Goal: Transaction & Acquisition: Register for event/course

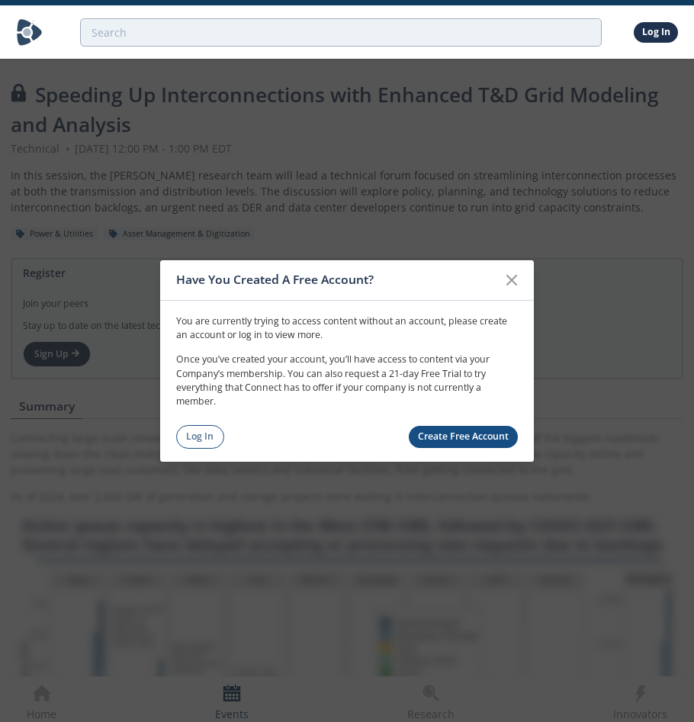
click at [443, 430] on link "Create Free Account" at bounding box center [464, 437] width 110 height 22
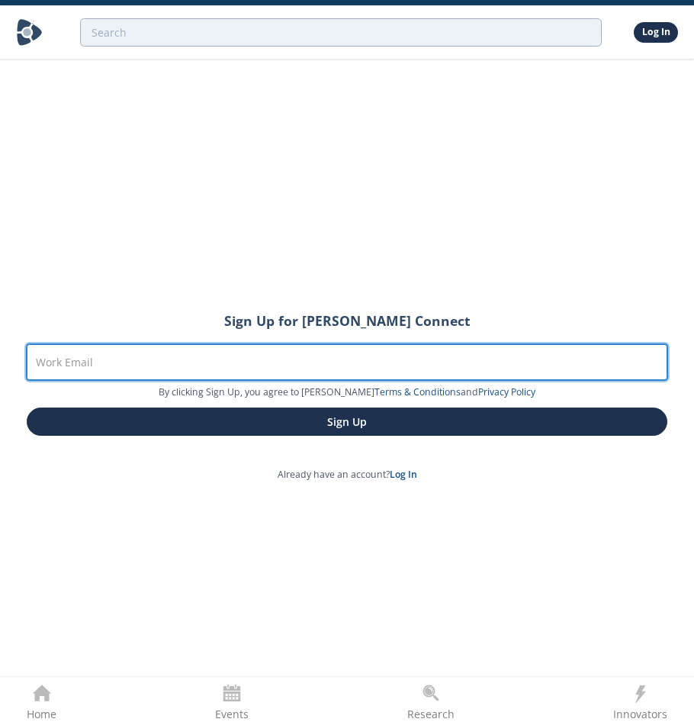
click at [204, 371] on input "Work Email" at bounding box center [347, 362] width 641 height 37
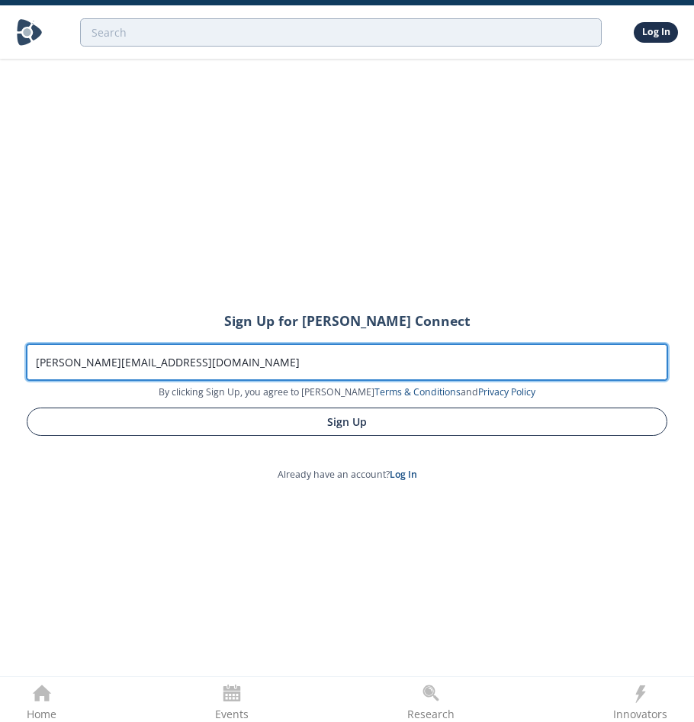
type input "mamadou.diong@dominionenergy.com"
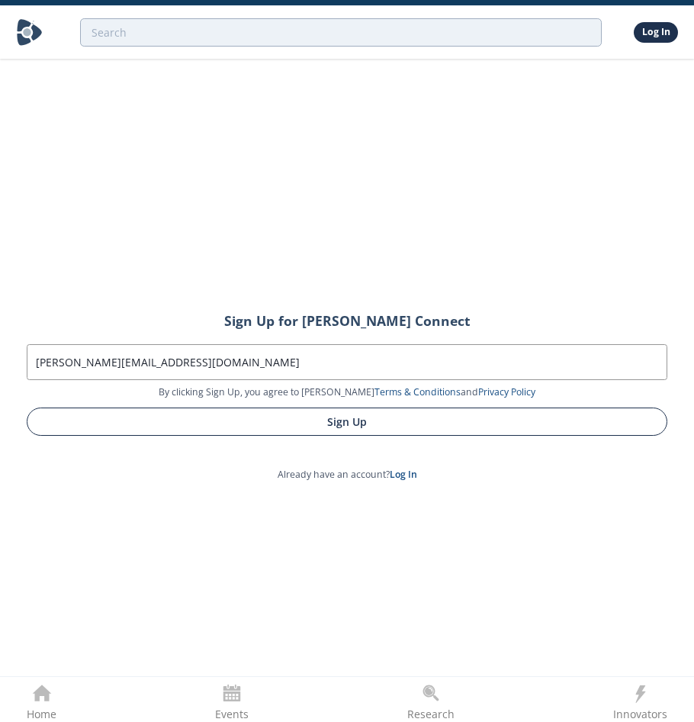
click at [189, 423] on button "Sign Up" at bounding box center [347, 421] width 641 height 28
click at [291, 436] on button "Sign Up" at bounding box center [347, 421] width 641 height 28
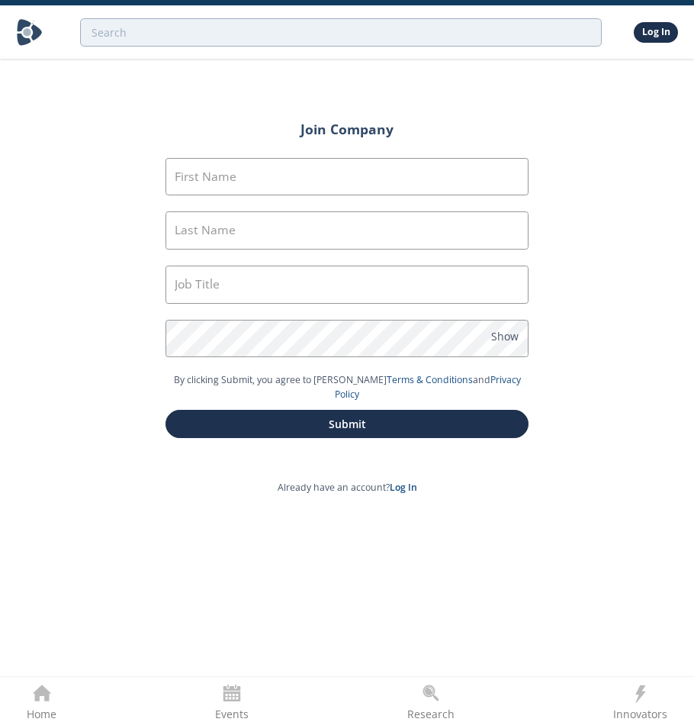
type input "Mamadou"
type input "Diong"
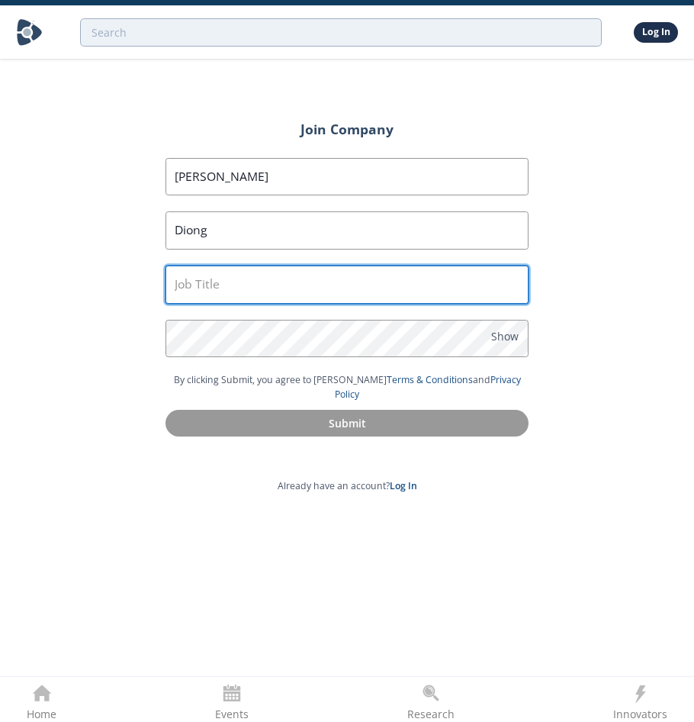
click at [207, 277] on input "text" at bounding box center [347, 284] width 363 height 38
type input "Manager"
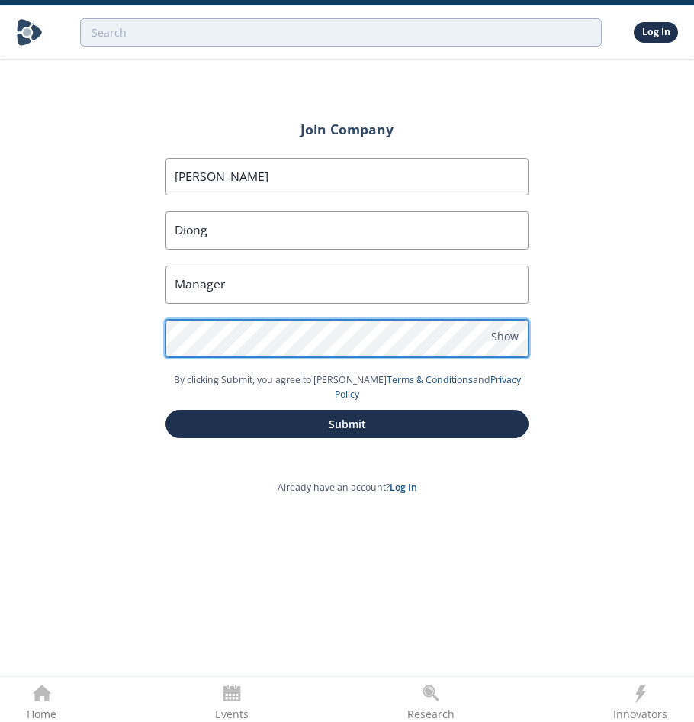
click at [123, 331] on div "Join Company First Name Mamadou Last Name Diong Job Title Manager Password Show…" at bounding box center [347, 288] width 448 height 363
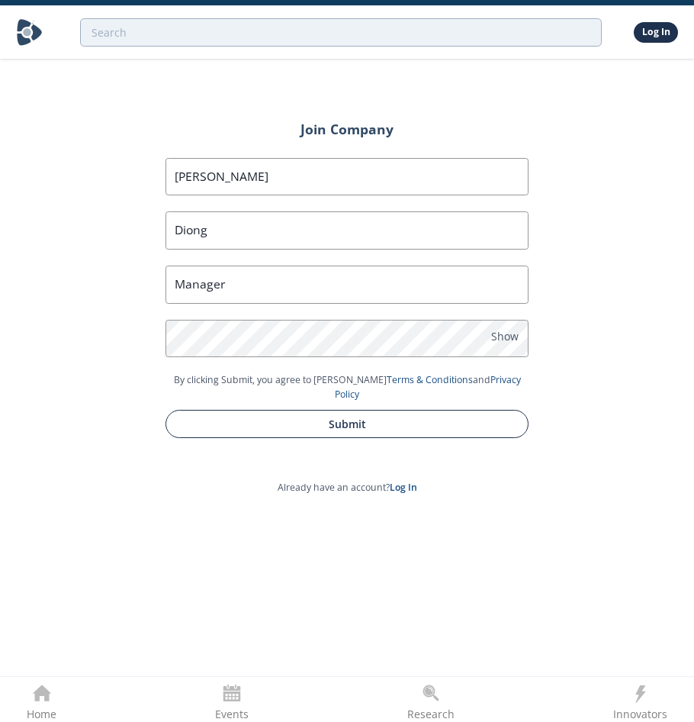
click at [279, 410] on button "Submit" at bounding box center [347, 424] width 363 height 28
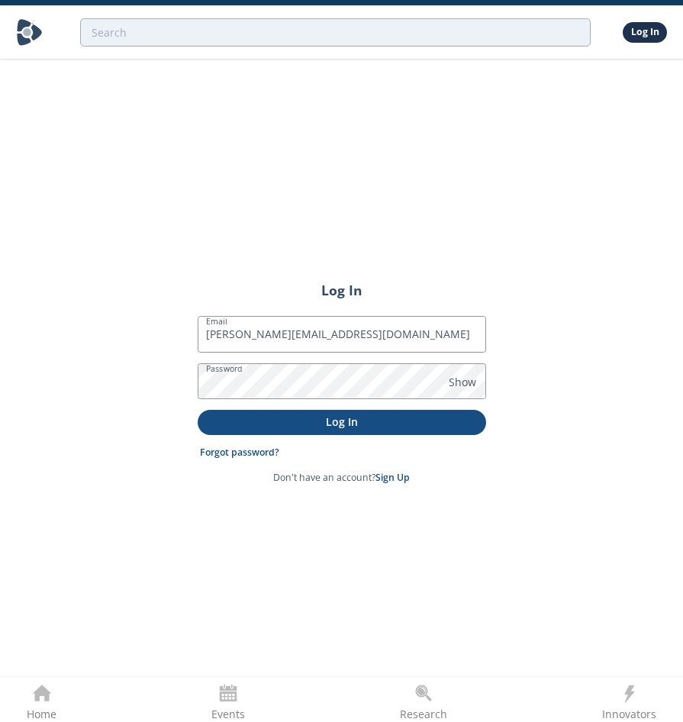
click at [362, 424] on p "Log In" at bounding box center [341, 421] width 267 height 16
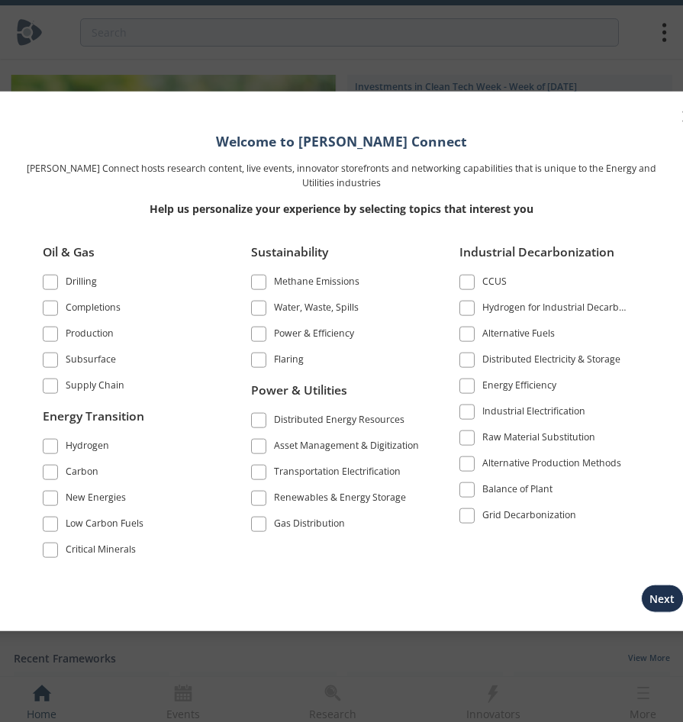
click at [253, 493] on span at bounding box center [258, 497] width 11 height 11
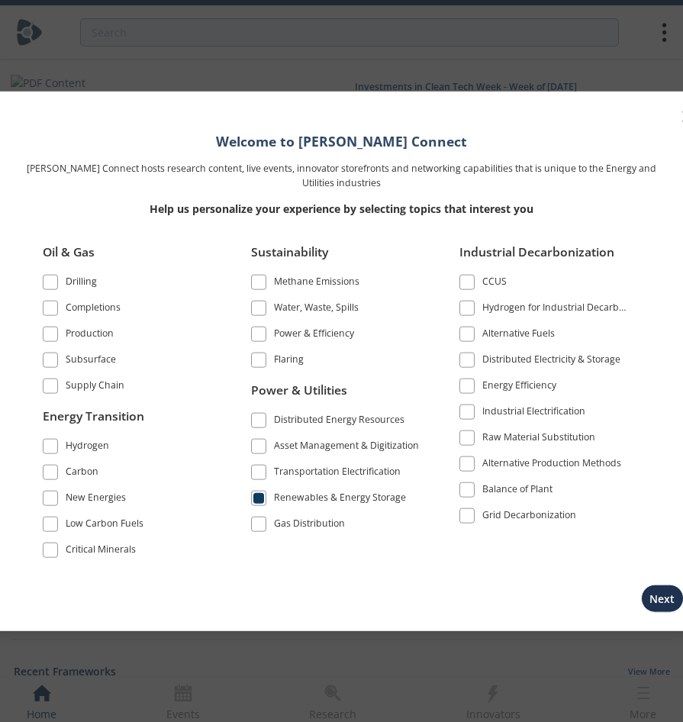
click at [261, 473] on span at bounding box center [258, 471] width 11 height 11
click at [261, 423] on span at bounding box center [258, 419] width 11 height 11
click at [651, 601] on button "Next" at bounding box center [662, 597] width 43 height 28
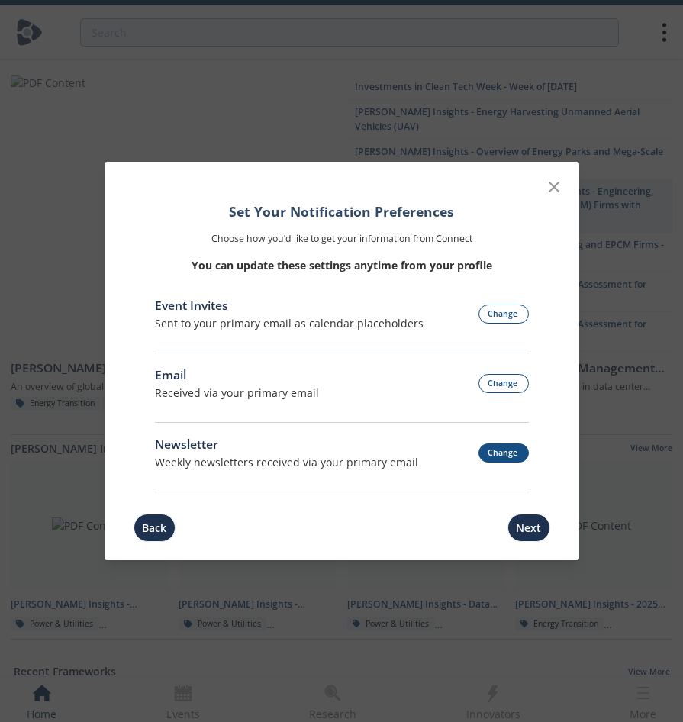
click at [502, 449] on button "Change" at bounding box center [503, 452] width 50 height 19
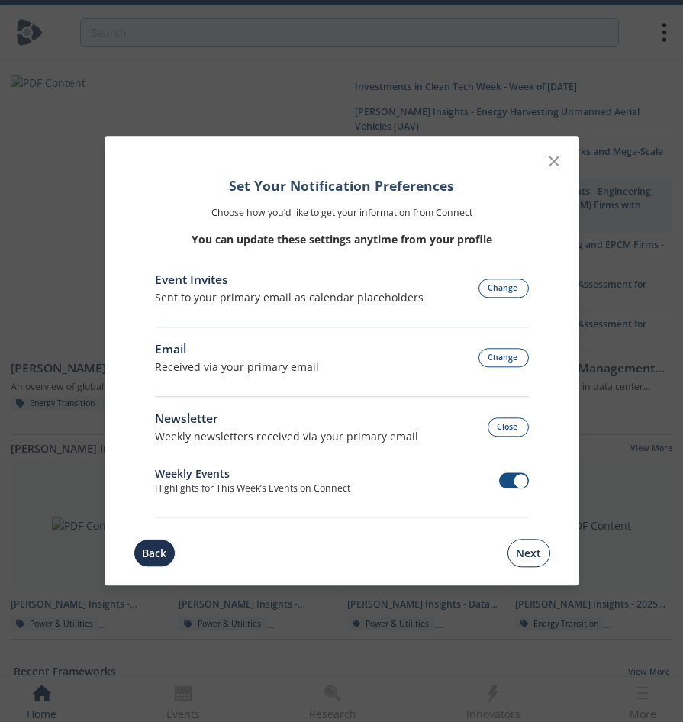
click at [531, 548] on button "Next" at bounding box center [528, 553] width 43 height 28
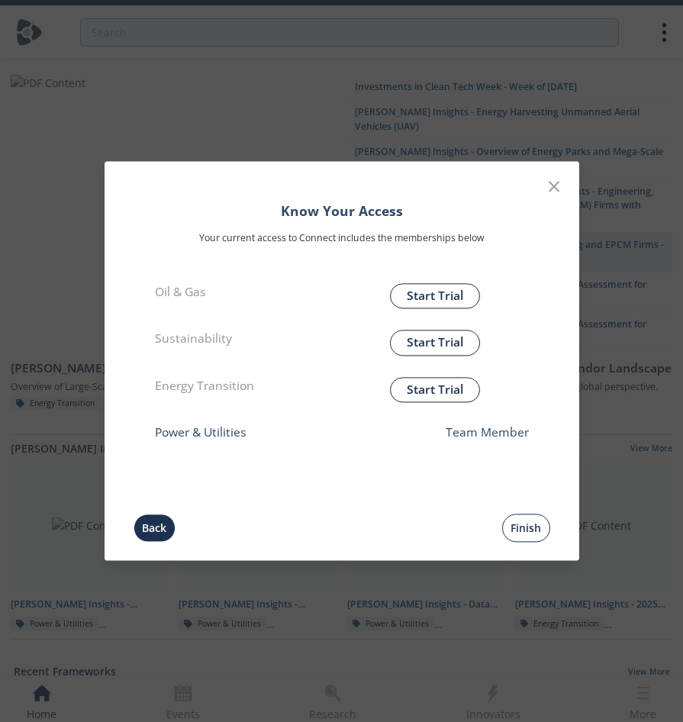
click at [519, 526] on button "Finish" at bounding box center [526, 528] width 48 height 28
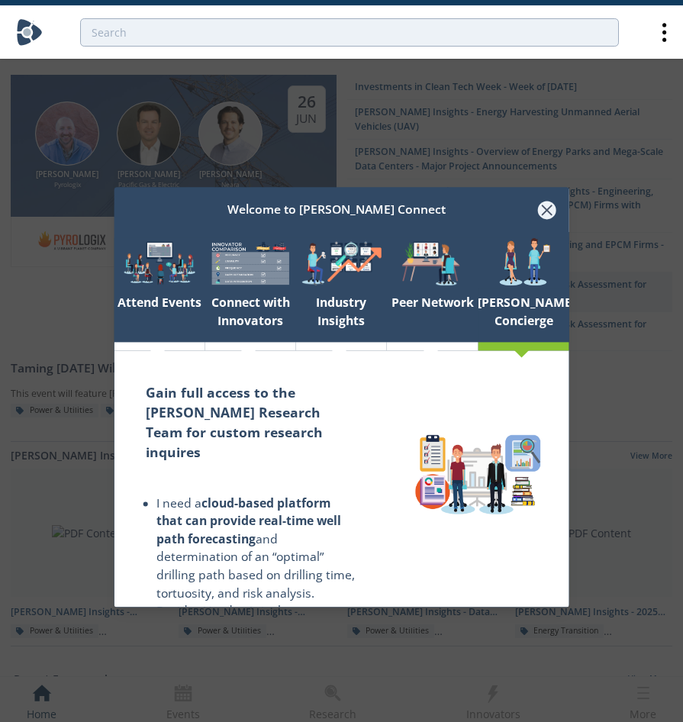
click at [542, 211] on icon at bounding box center [546, 210] width 18 height 18
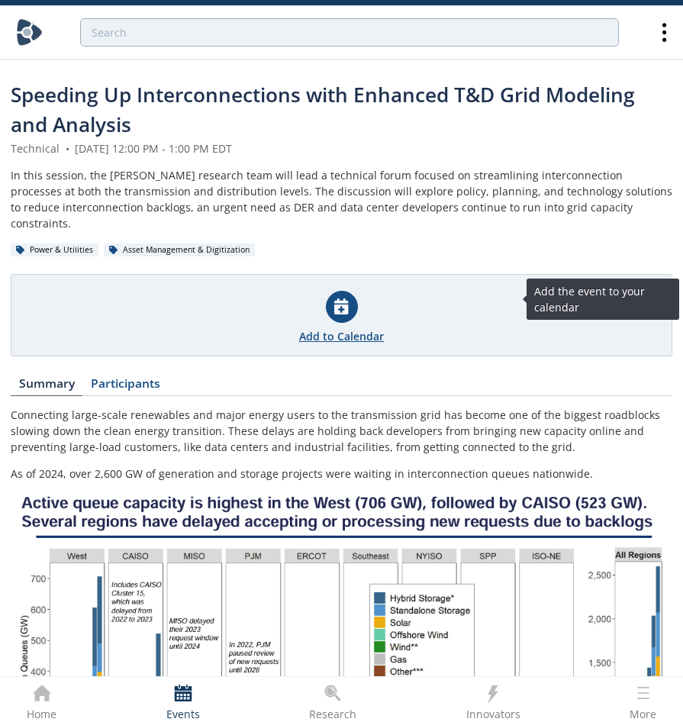
click at [332, 291] on div at bounding box center [342, 307] width 32 height 32
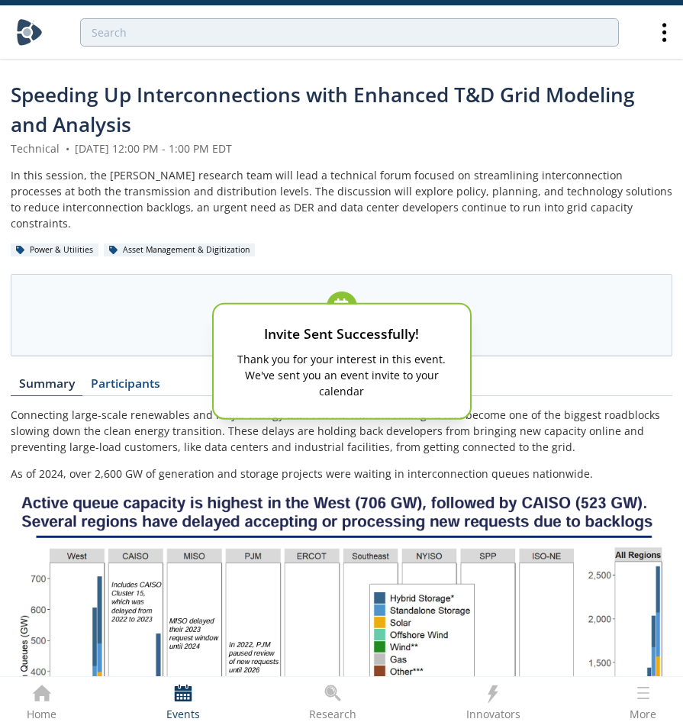
click at [146, 380] on div "Invite Sent Successfully! Thank you for your interest in this event. We've sent…" at bounding box center [341, 361] width 683 height 722
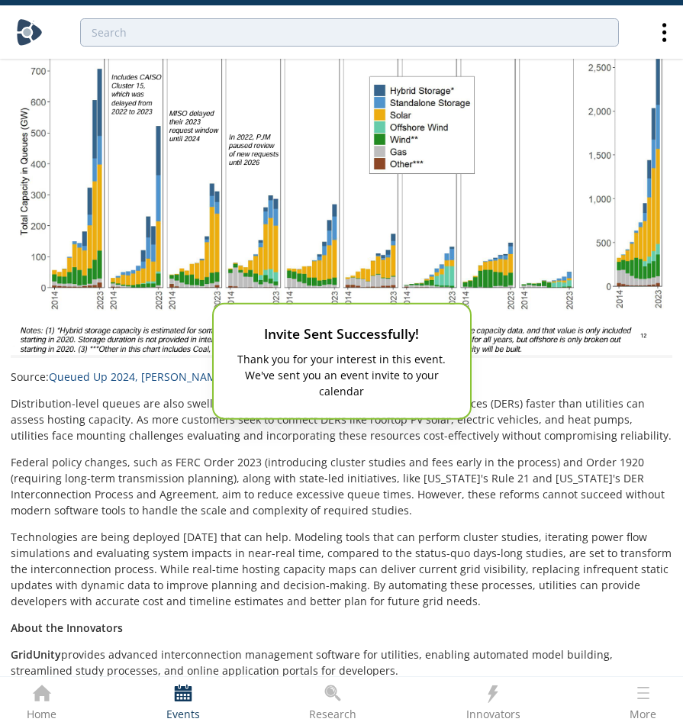
scroll to position [534, 0]
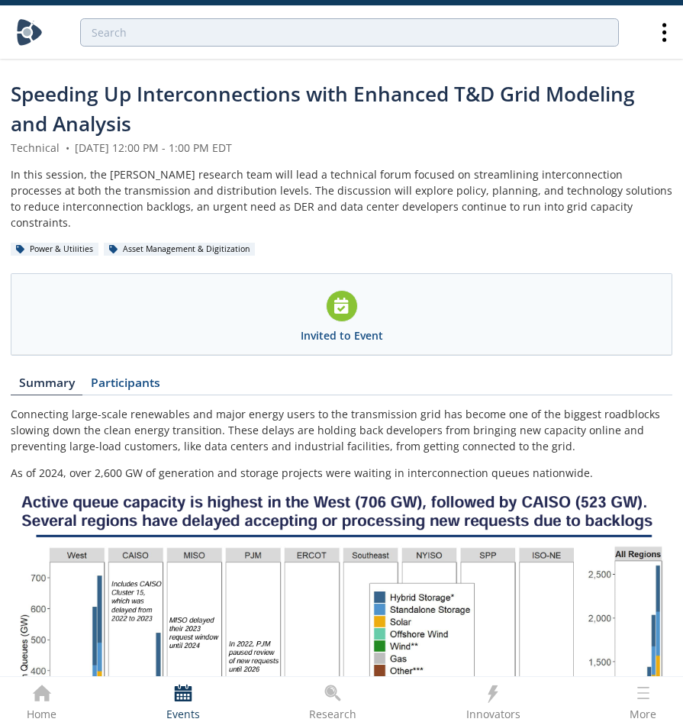
scroll to position [0, 0]
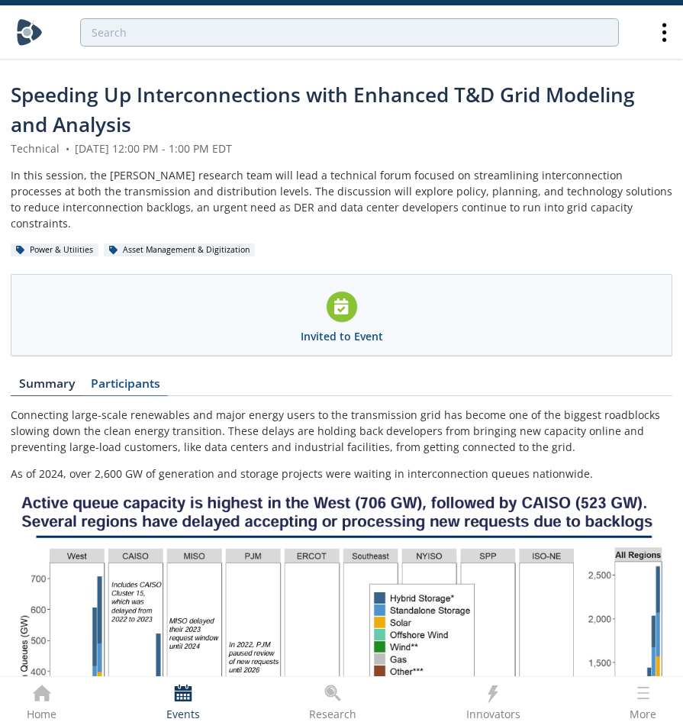
click at [124, 378] on link "Participants" at bounding box center [124, 387] width 85 height 18
